Goal: Check status: Check status

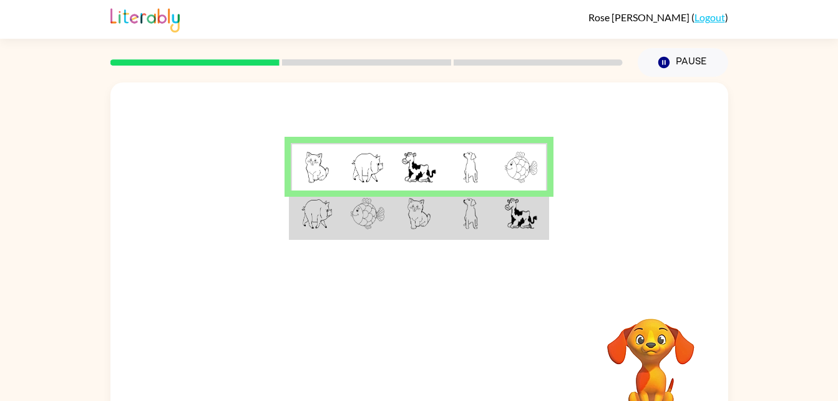
click at [313, 221] on img at bounding box center [317, 213] width 32 height 31
click at [399, 226] on td at bounding box center [418, 214] width 51 height 48
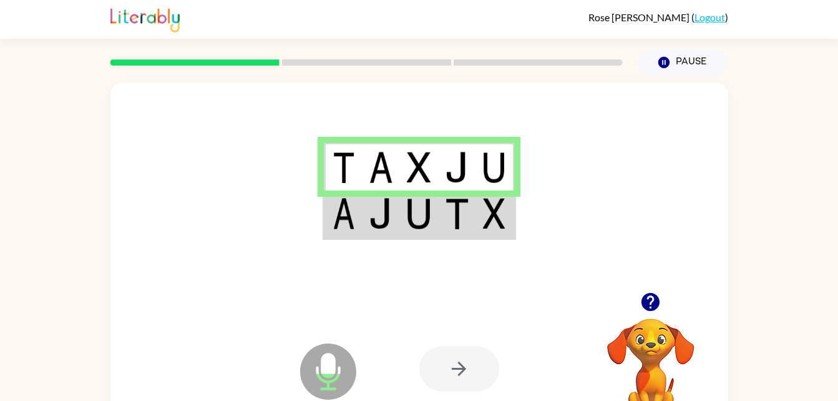
click at [351, 223] on img at bounding box center [344, 213] width 22 height 31
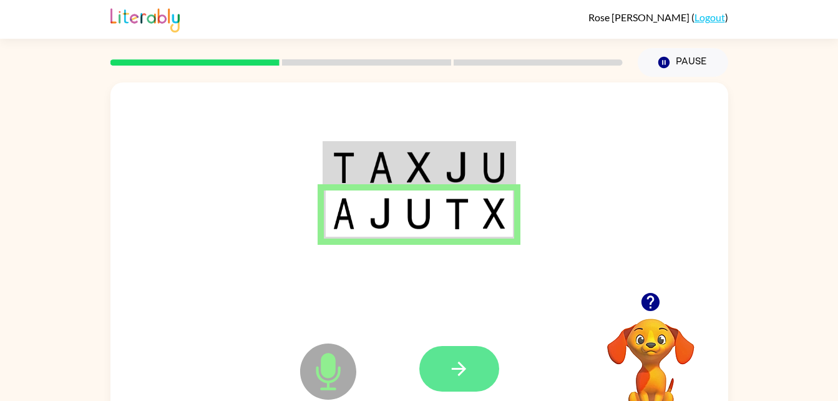
click at [464, 371] on icon "button" at bounding box center [459, 369] width 22 height 22
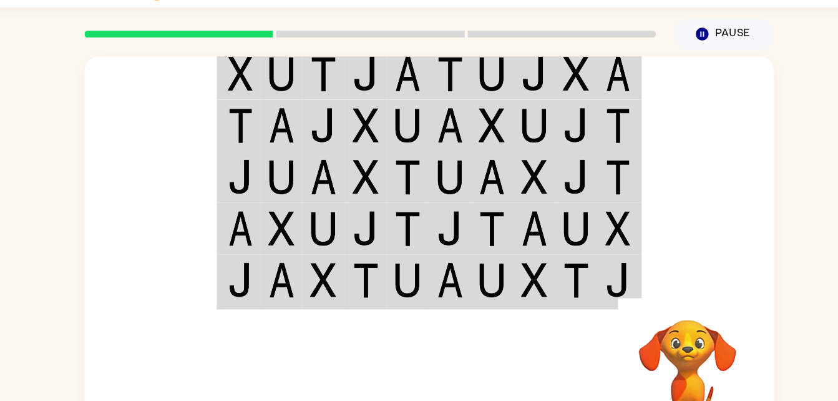
scroll to position [30, 0]
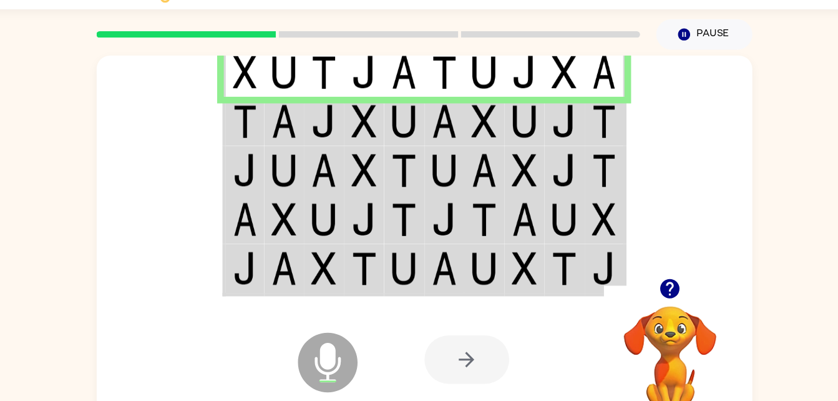
click at [467, 340] on div at bounding box center [459, 339] width 80 height 46
click at [653, 276] on icon "button" at bounding box center [651, 272] width 18 height 18
click at [457, 323] on div at bounding box center [459, 339] width 80 height 46
click at [454, 341] on div at bounding box center [459, 339] width 80 height 46
click at [459, 328] on div at bounding box center [459, 339] width 80 height 46
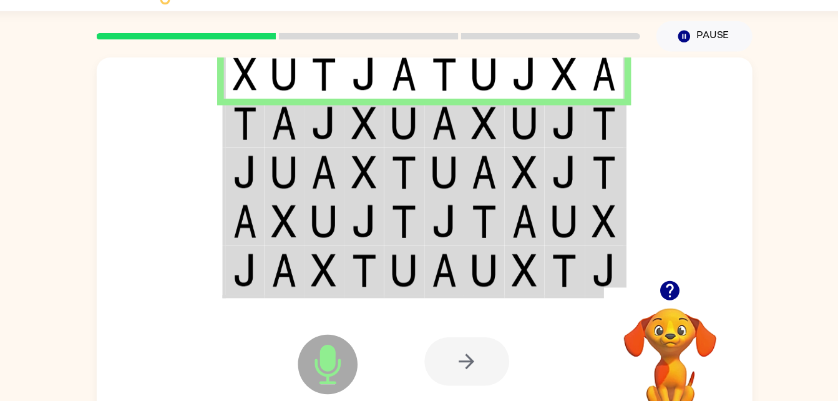
scroll to position [27, 0]
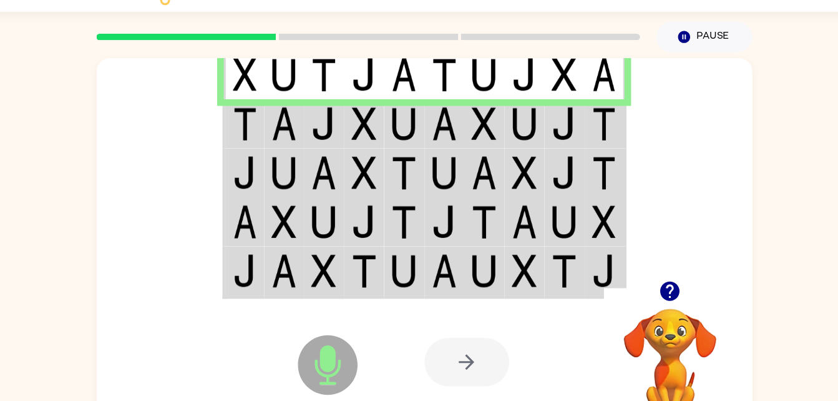
click at [449, 356] on div at bounding box center [459, 341] width 80 height 46
click at [445, 348] on div at bounding box center [459, 341] width 80 height 46
click at [459, 325] on div at bounding box center [459, 341] width 80 height 46
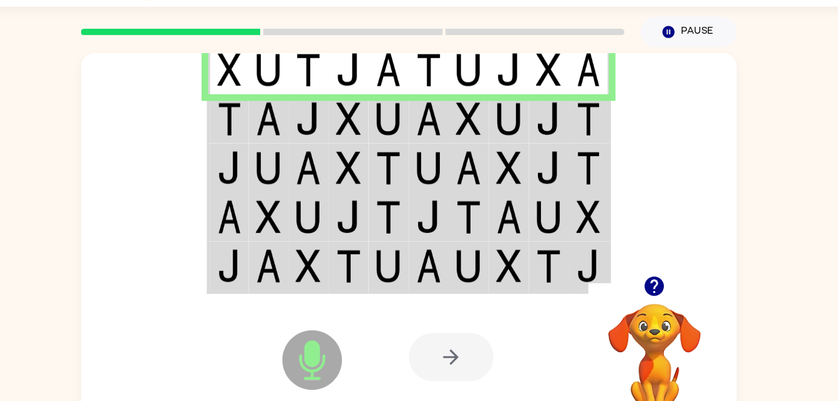
scroll to position [9, 0]
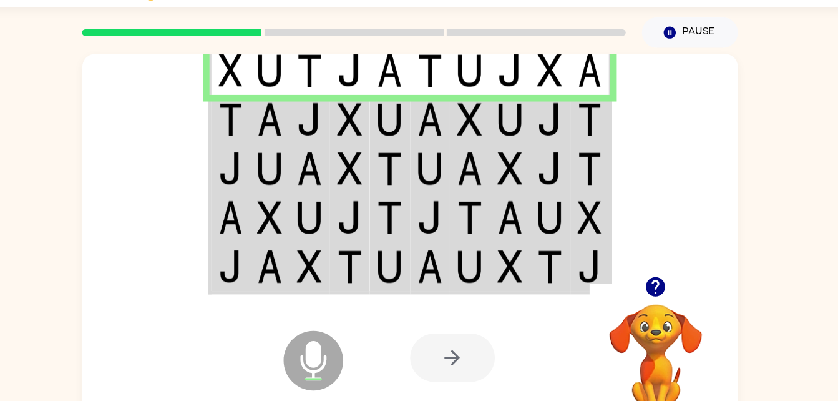
click at [485, 374] on div at bounding box center [459, 360] width 80 height 46
click at [465, 365] on div at bounding box center [459, 360] width 80 height 46
click at [461, 369] on div at bounding box center [459, 360] width 80 height 46
click at [453, 363] on div at bounding box center [459, 360] width 80 height 46
click at [447, 349] on div at bounding box center [459, 360] width 80 height 46
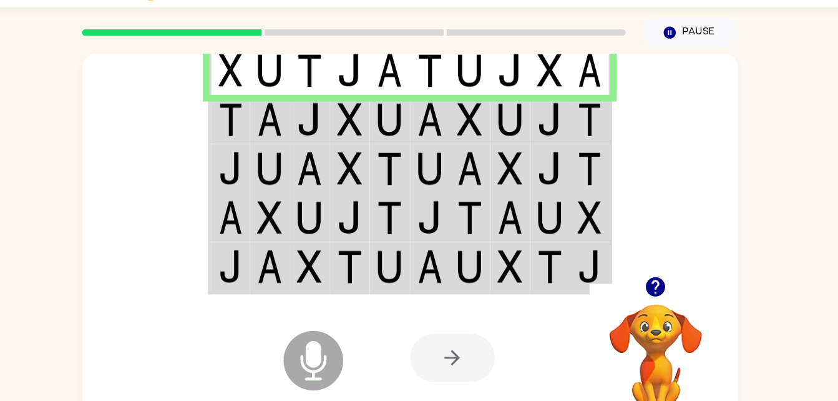
click at [452, 363] on div at bounding box center [459, 360] width 80 height 46
click at [461, 364] on div at bounding box center [459, 360] width 80 height 46
click at [459, 353] on div at bounding box center [459, 360] width 80 height 46
click at [452, 355] on div at bounding box center [459, 360] width 80 height 46
click at [472, 368] on div at bounding box center [459, 360] width 80 height 46
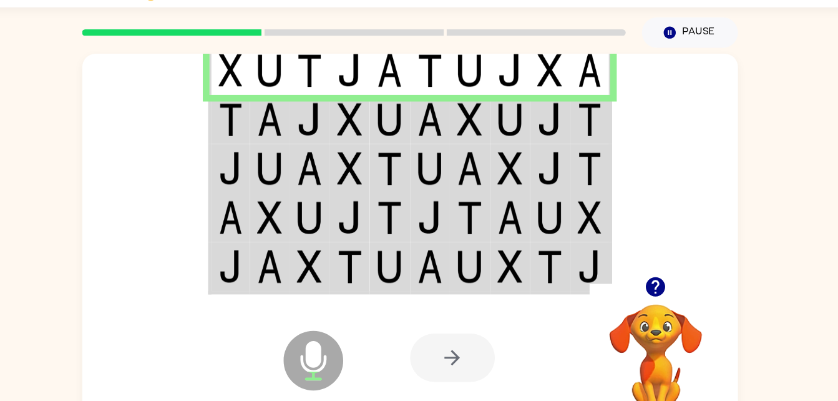
click at [464, 356] on div at bounding box center [459, 360] width 80 height 46
click at [454, 363] on div at bounding box center [459, 360] width 80 height 46
click at [471, 364] on div at bounding box center [459, 360] width 80 height 46
click at [461, 362] on div at bounding box center [459, 360] width 80 height 46
click at [335, 367] on icon at bounding box center [328, 363] width 56 height 56
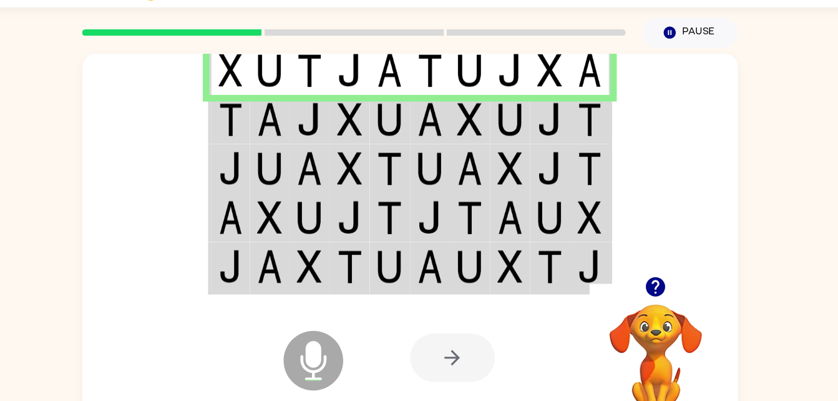
click at [426, 374] on div at bounding box center [459, 360] width 80 height 46
click at [333, 354] on icon "Microphone The Microphone is here when it is your turn to talk" at bounding box center [390, 378] width 187 height 94
click at [338, 346] on icon at bounding box center [328, 363] width 56 height 56
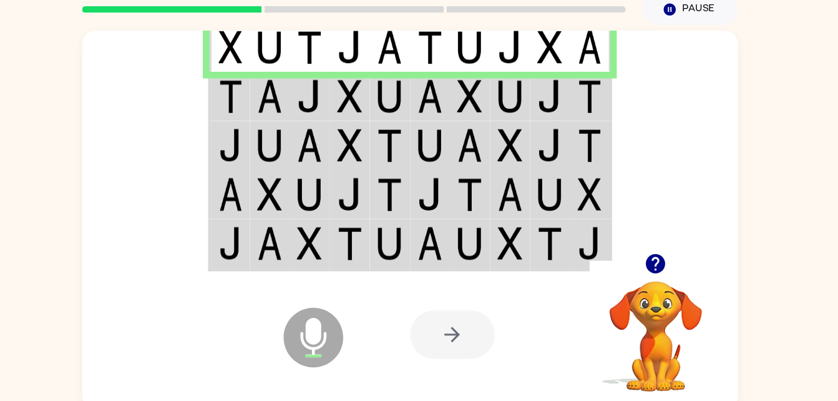
click at [476, 340] on div at bounding box center [459, 338] width 80 height 46
click at [466, 351] on div at bounding box center [459, 338] width 80 height 46
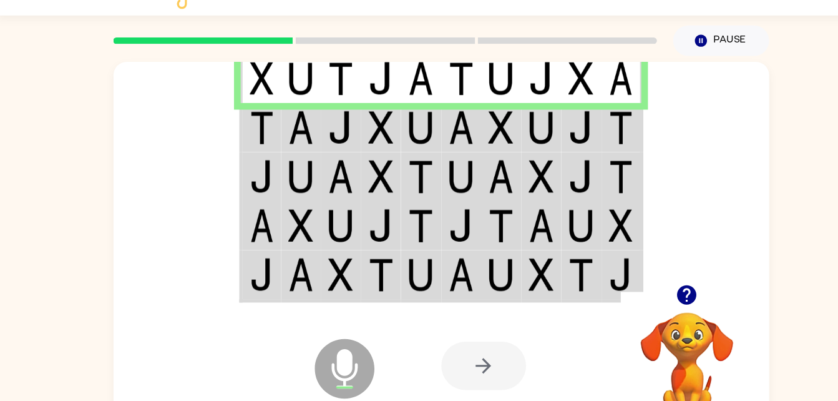
scroll to position [4, 0]
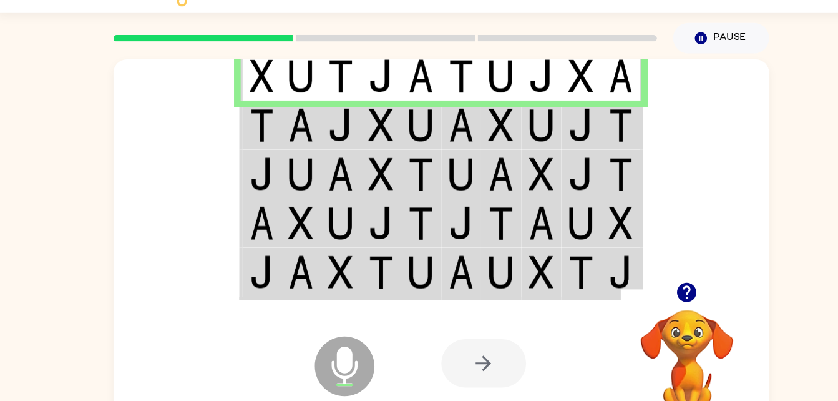
click at [461, 363] on div at bounding box center [459, 365] width 80 height 46
click at [460, 365] on div at bounding box center [459, 365] width 80 height 46
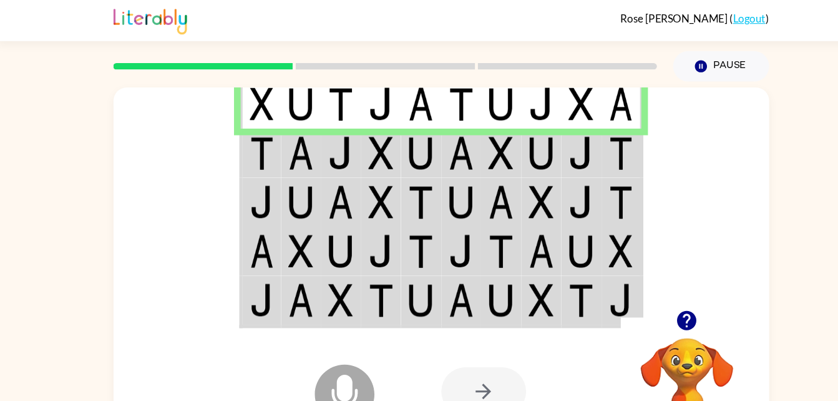
click at [436, 346] on div at bounding box center [459, 369] width 80 height 46
click at [467, 345] on icon "Microphone The Microphone is here when it is your turn to talk" at bounding box center [390, 387] width 187 height 94
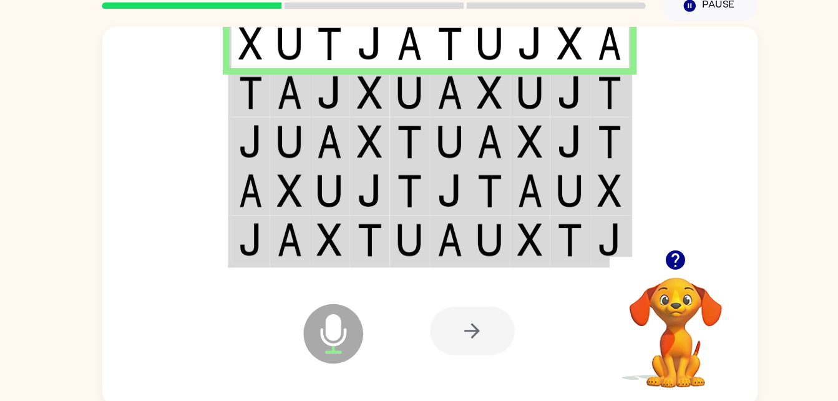
scroll to position [38, 0]
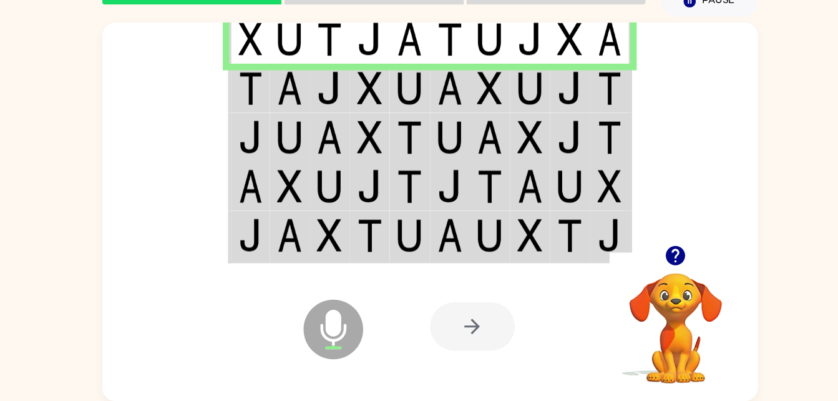
click at [457, 320] on div at bounding box center [459, 331] width 80 height 46
click at [463, 323] on div at bounding box center [459, 331] width 80 height 46
click at [514, 334] on div at bounding box center [511, 330] width 184 height 140
click at [473, 339] on div at bounding box center [459, 331] width 80 height 46
click at [456, 337] on div at bounding box center [459, 331] width 80 height 46
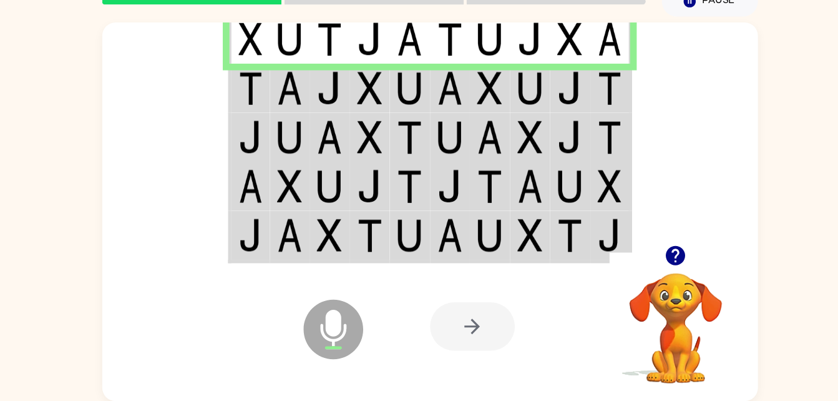
click at [454, 322] on div at bounding box center [459, 331] width 80 height 46
click at [477, 323] on div at bounding box center [459, 331] width 80 height 46
click at [460, 358] on icon "Microphone The Microphone is here when it is your turn to talk" at bounding box center [390, 349] width 187 height 94
click at [569, 99] on td at bounding box center [551, 106] width 38 height 46
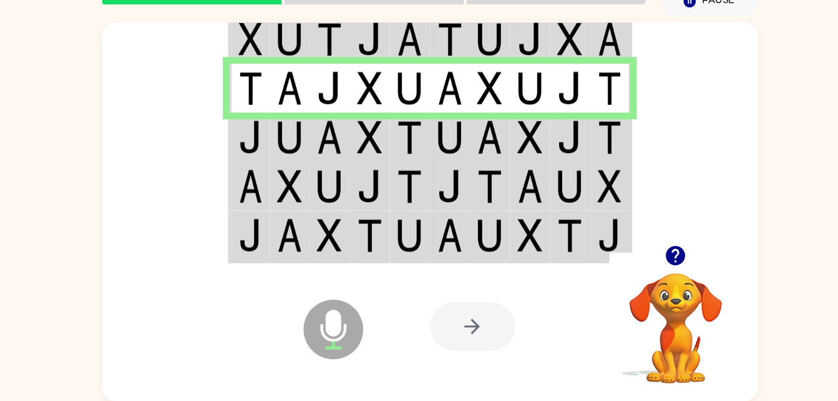
click at [645, 257] on icon "button" at bounding box center [651, 264] width 18 height 18
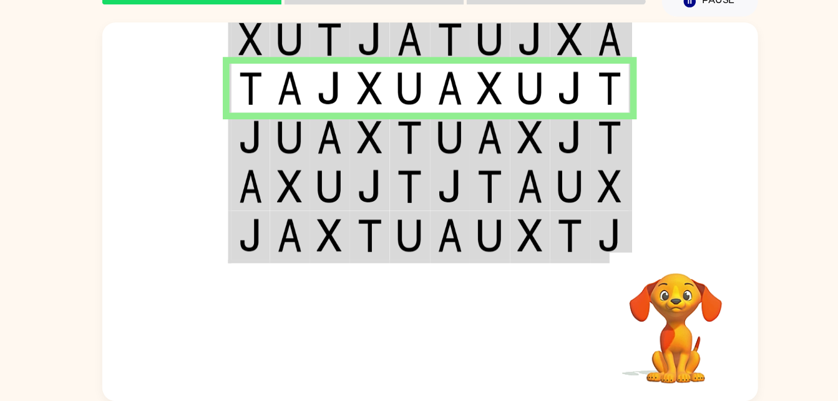
click at [275, 61] on img at bounding box center [287, 59] width 24 height 31
click at [348, 61] on td at bounding box center [363, 60] width 38 height 48
click at [254, 58] on img at bounding box center [250, 59] width 22 height 31
click at [298, 56] on img at bounding box center [287, 59] width 24 height 31
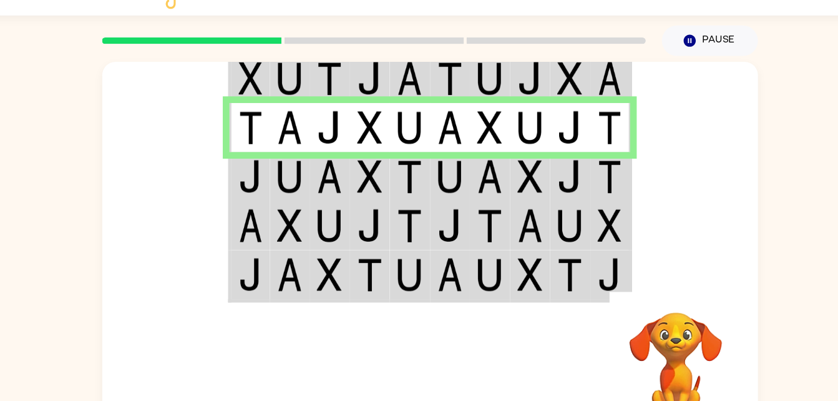
scroll to position [16, 0]
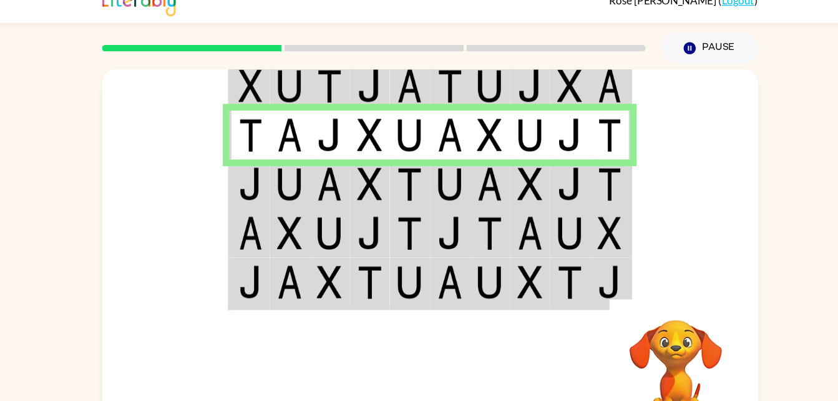
click at [354, 79] on img at bounding box center [363, 81] width 24 height 31
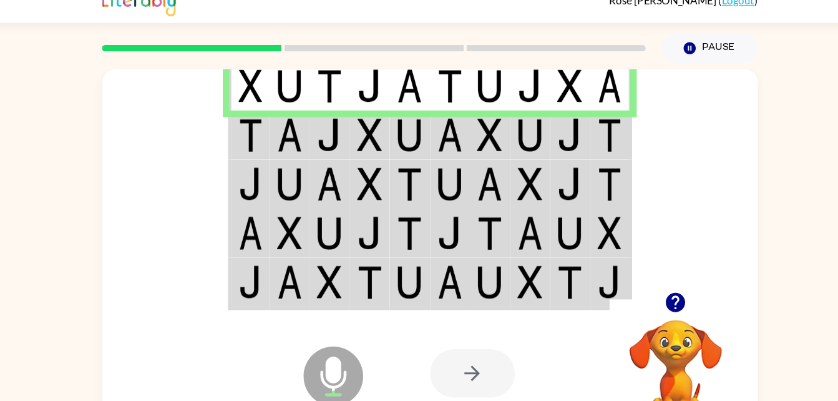
click at [242, 134] on img at bounding box center [250, 127] width 22 height 31
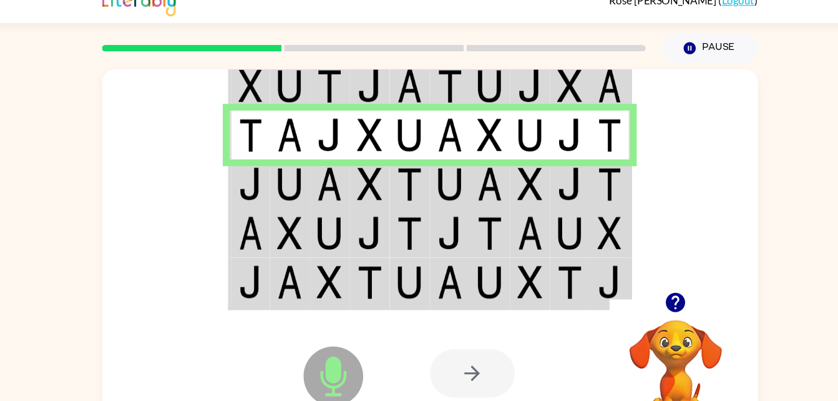
click at [233, 86] on td at bounding box center [249, 81] width 38 height 48
click at [223, 79] on div at bounding box center [419, 171] width 618 height 210
click at [259, 92] on img at bounding box center [250, 81] width 22 height 31
click at [250, 86] on img at bounding box center [250, 81] width 22 height 31
click at [252, 178] on img at bounding box center [250, 174] width 22 height 31
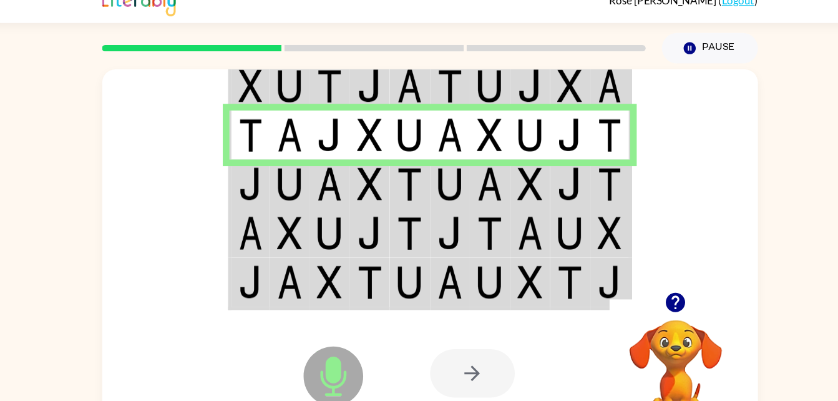
click at [348, 185] on td at bounding box center [363, 174] width 38 height 46
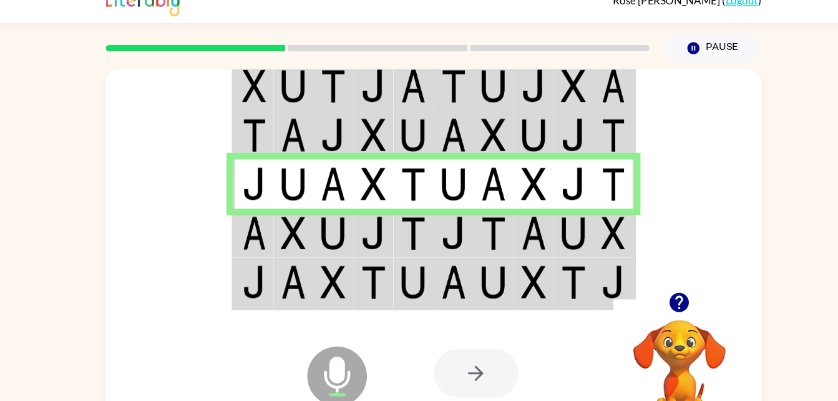
click at [408, 210] on img at bounding box center [400, 220] width 24 height 31
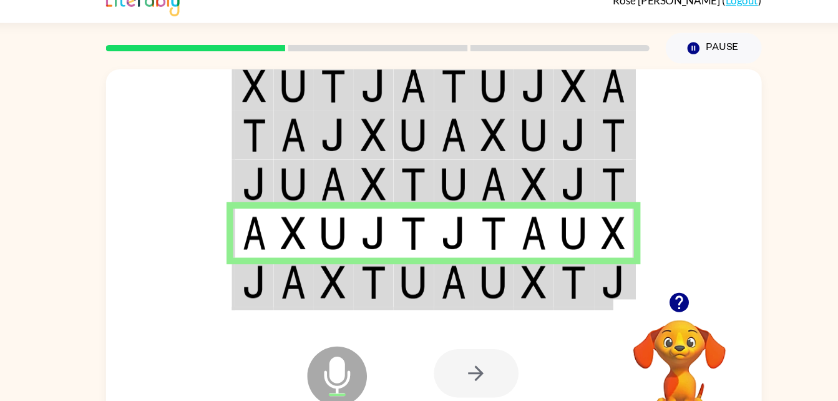
click at [321, 261] on img at bounding box center [325, 266] width 24 height 31
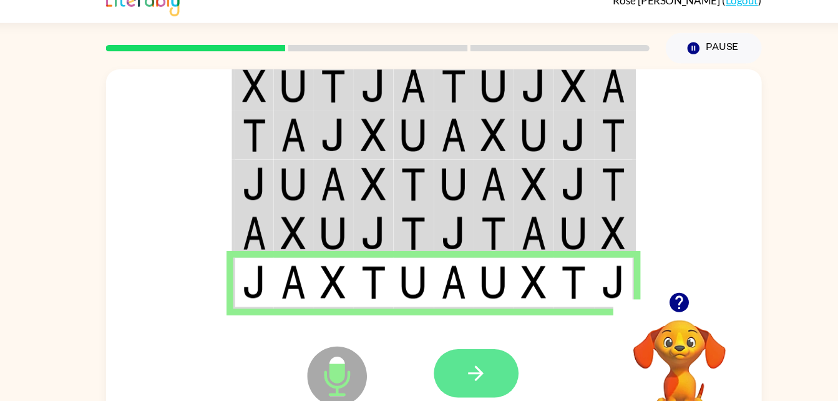
click at [456, 352] on icon "button" at bounding box center [459, 352] width 14 height 14
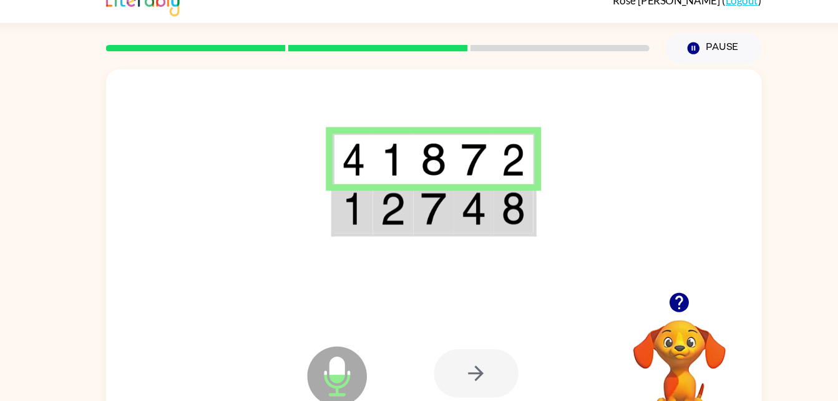
click at [401, 202] on td at bounding box center [419, 198] width 38 height 48
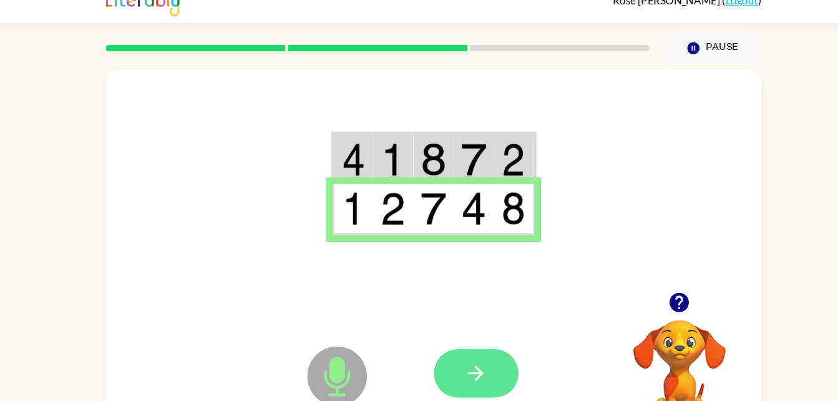
click at [467, 347] on icon "button" at bounding box center [459, 352] width 22 height 22
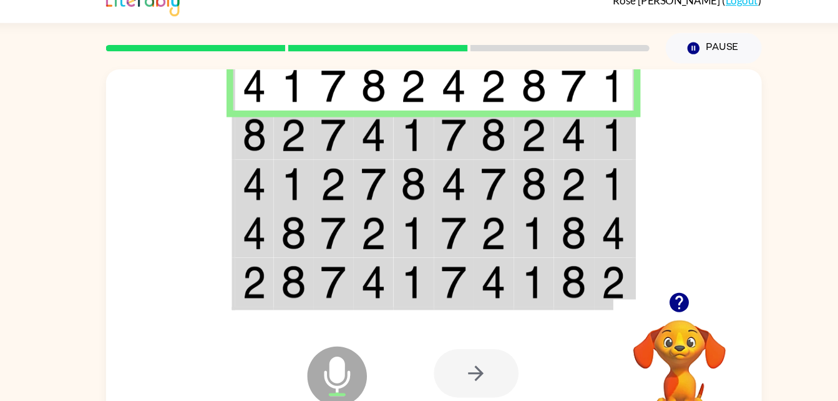
click at [318, 123] on img at bounding box center [325, 127] width 24 height 31
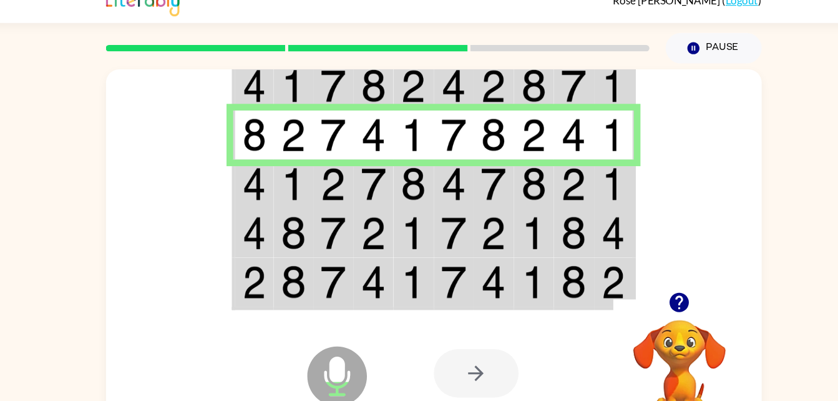
click at [326, 174] on img at bounding box center [325, 174] width 24 height 31
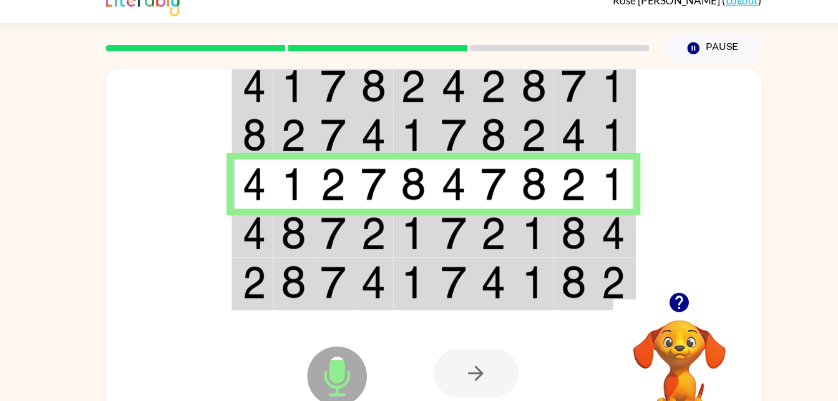
click at [383, 222] on td at bounding box center [400, 220] width 38 height 46
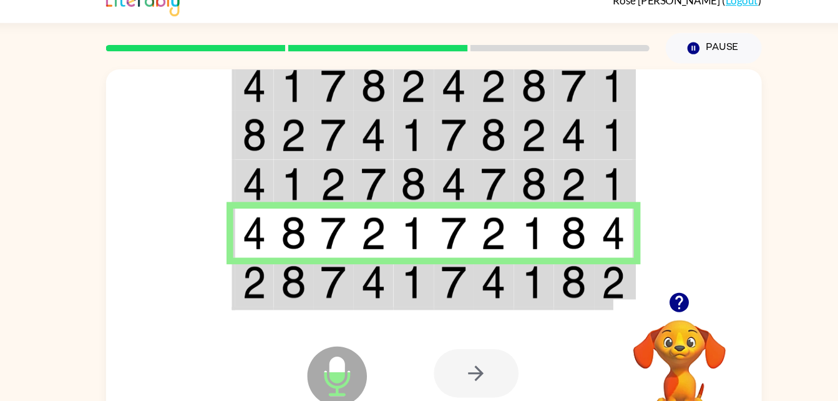
click at [412, 281] on img at bounding box center [400, 266] width 24 height 31
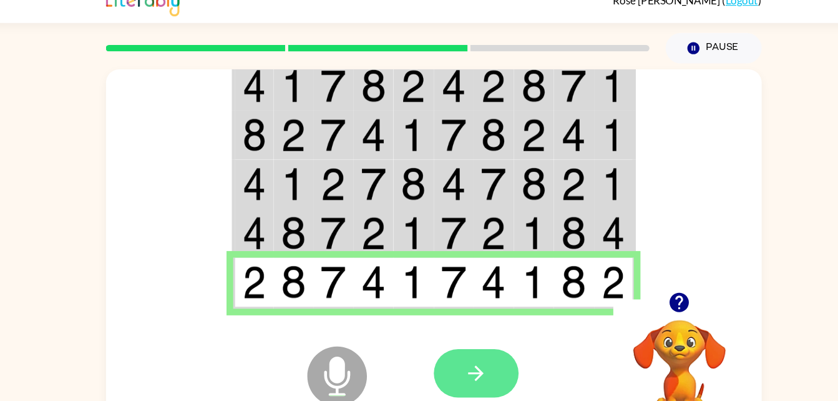
click at [446, 339] on button "button" at bounding box center [459, 353] width 80 height 46
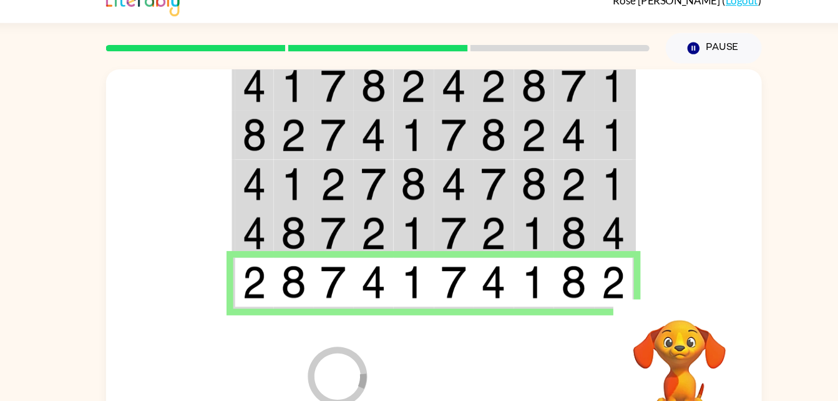
scroll to position [16, 0]
